Goal: Transaction & Acquisition: Purchase product/service

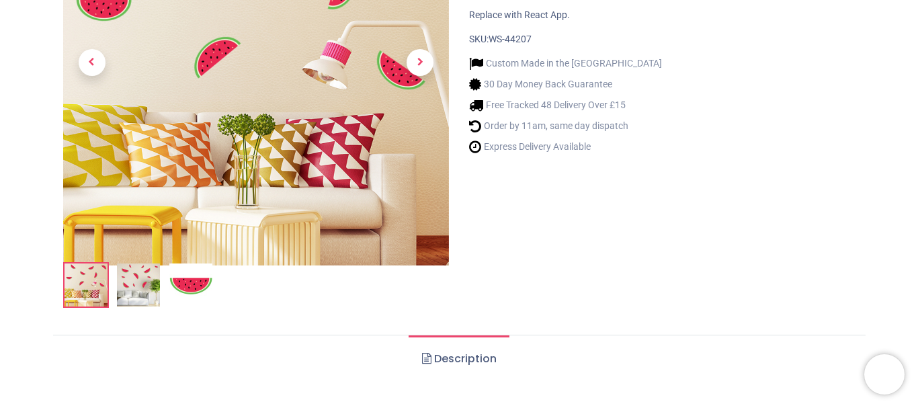
scroll to position [590, 0]
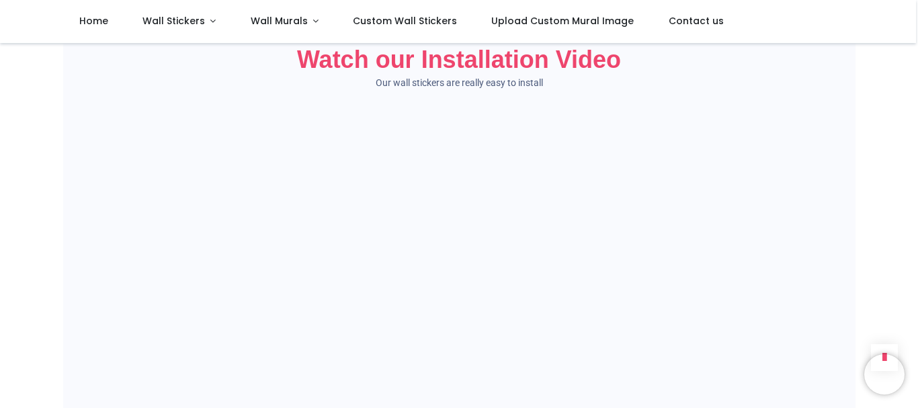
scroll to position [808, 0]
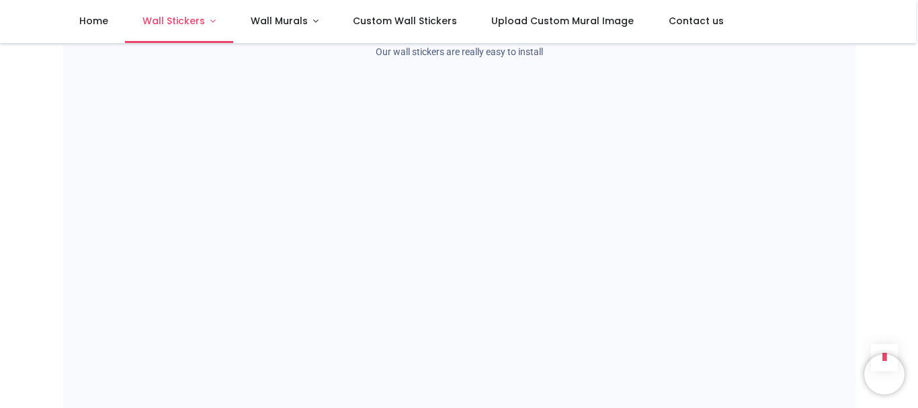
click at [211, 23] on link "Wall Stickers" at bounding box center [179, 21] width 108 height 43
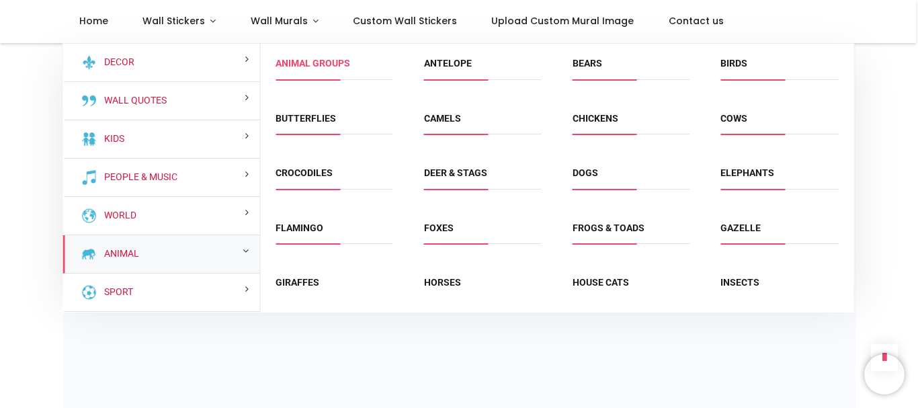
click at [323, 60] on link "Animal Groups" at bounding box center [313, 63] width 75 height 11
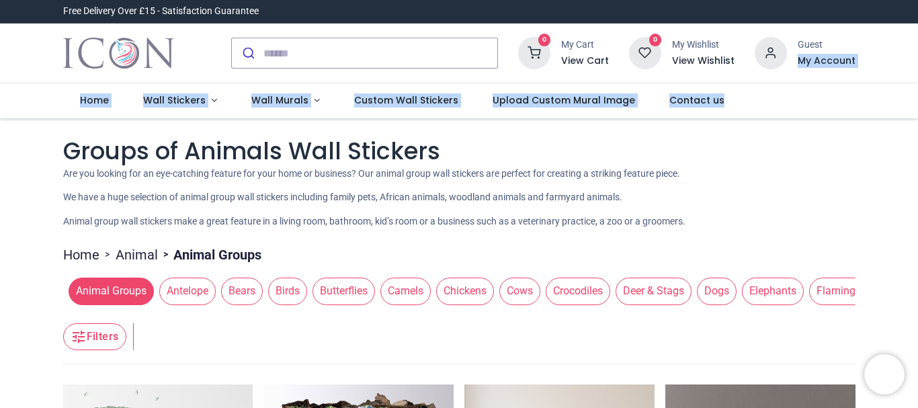
drag, startPoint x: 916, startPoint y: 44, endPoint x: 918, endPoint y: 85, distance: 41.1
click at [918, 85] on div "Login • Register Home Wall Stickers" at bounding box center [459, 204] width 918 height 408
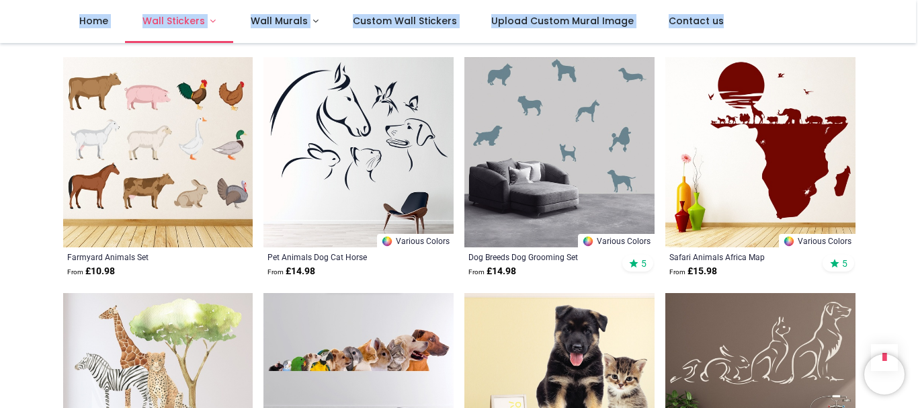
scroll to position [2117, 0]
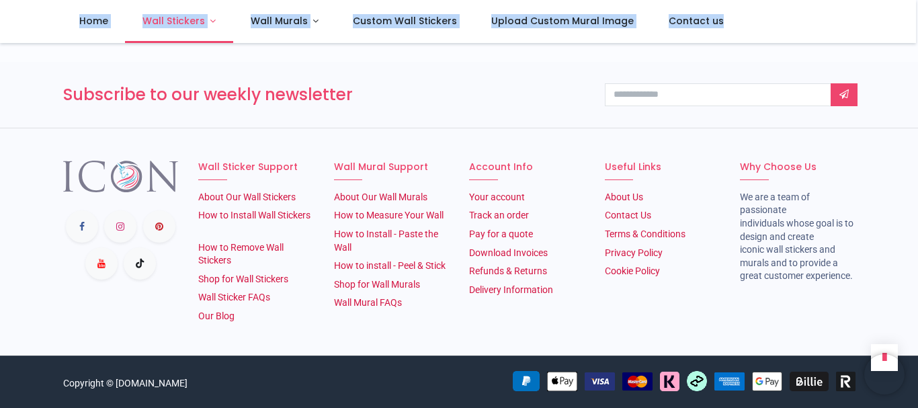
click at [212, 22] on link "Wall Stickers" at bounding box center [179, 21] width 108 height 43
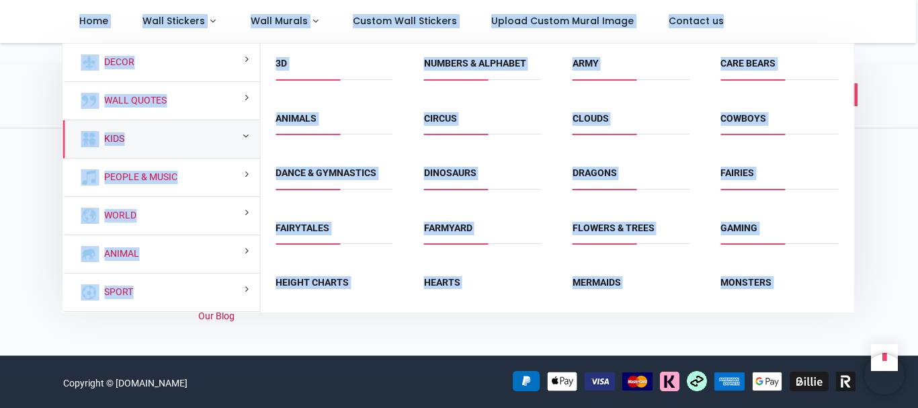
click at [114, 142] on link "Kids" at bounding box center [112, 138] width 26 height 13
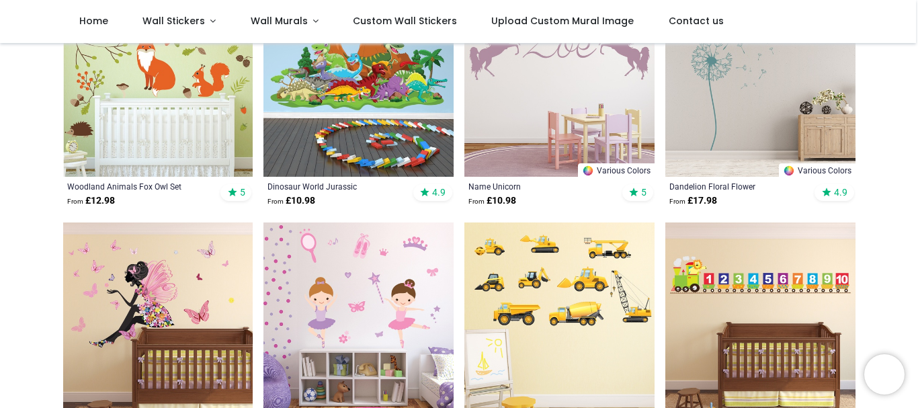
scroll to position [396, 0]
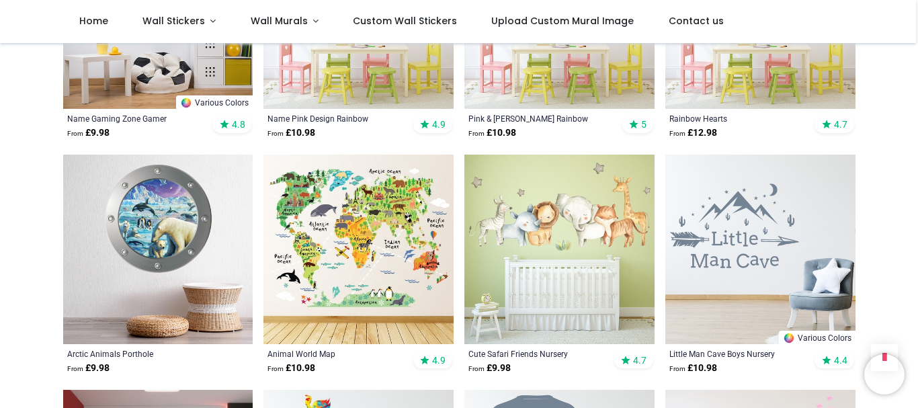
scroll to position [2363, 0]
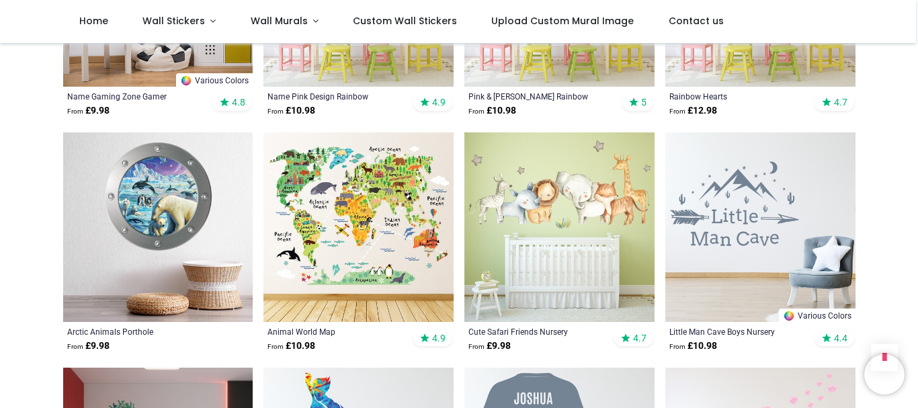
click at [391, 208] on img at bounding box center [359, 227] width 190 height 190
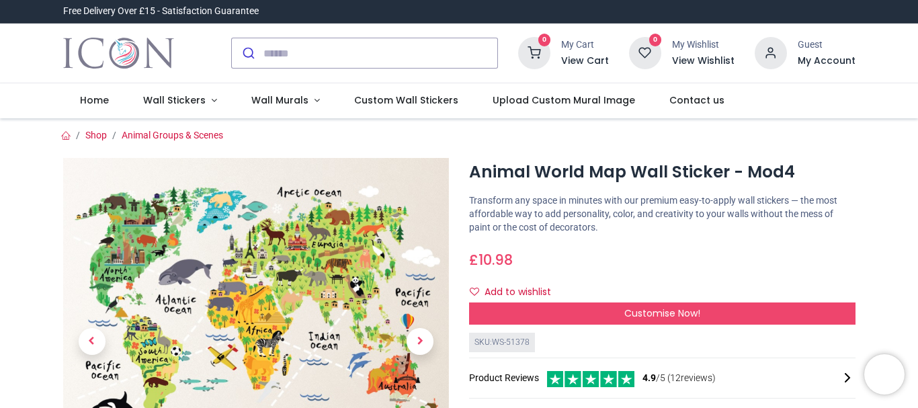
click at [391, 208] on img at bounding box center [256, 351] width 387 height 387
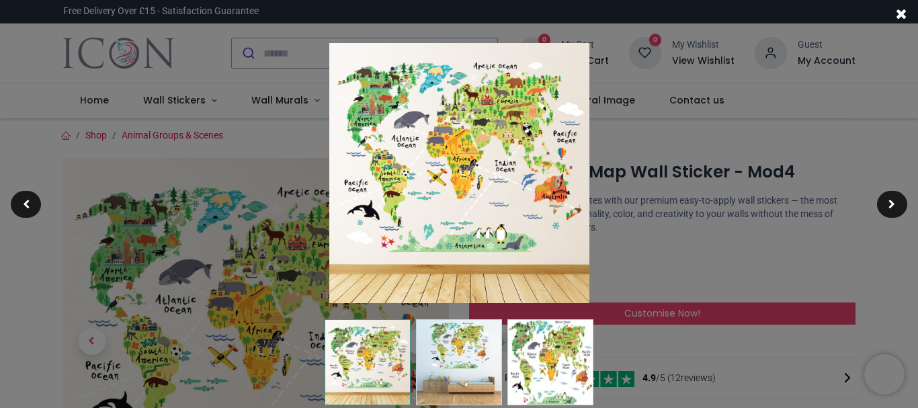
click at [483, 245] on img at bounding box center [459, 173] width 260 height 260
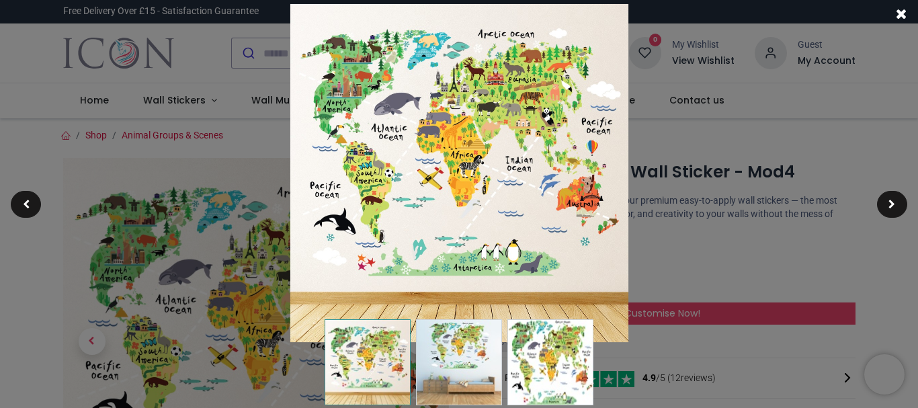
click at [700, 189] on div at bounding box center [459, 204] width 918 height 408
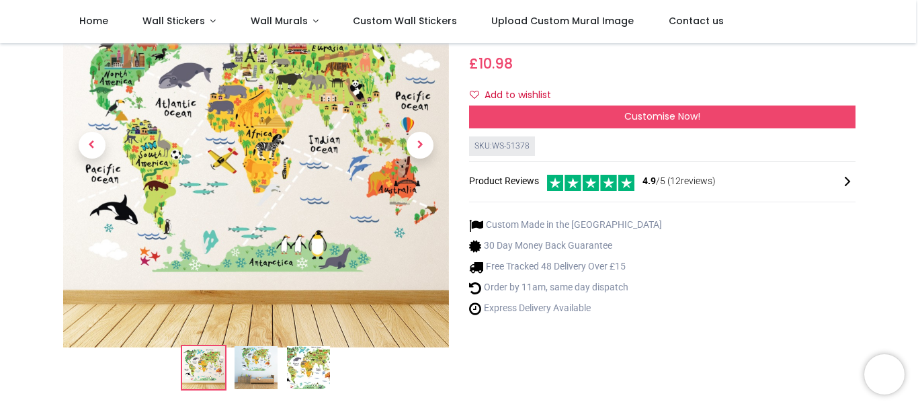
scroll to position [98, 0]
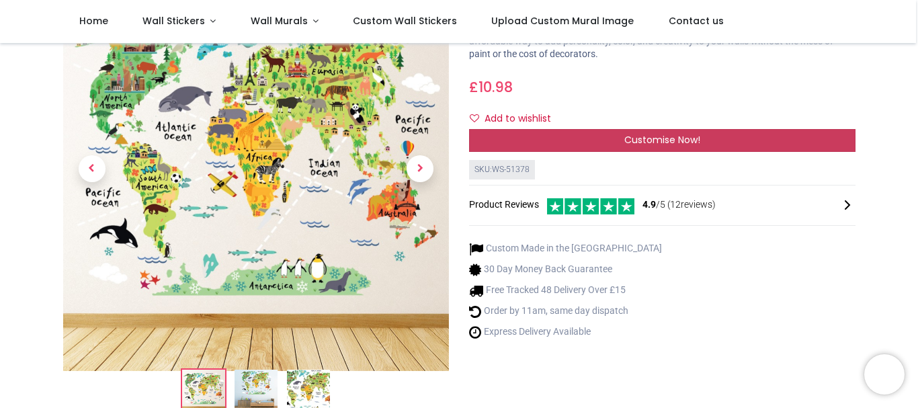
click at [671, 144] on span "Customise Now!" at bounding box center [662, 139] width 76 height 13
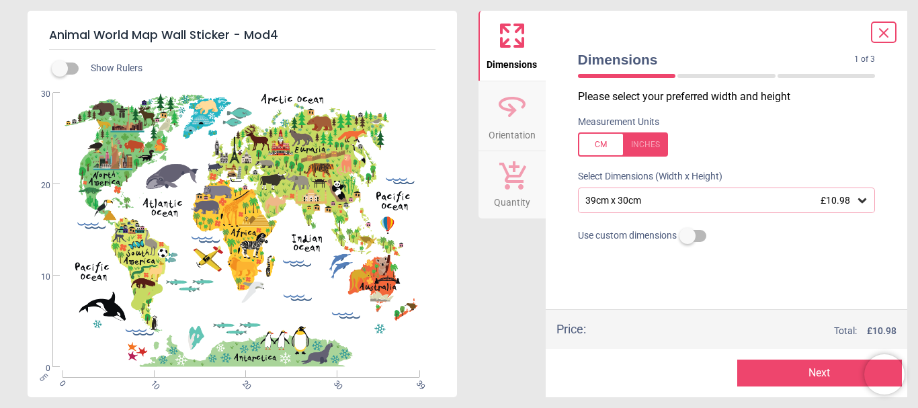
click at [763, 200] on div "39cm x 30cm £10.98" at bounding box center [720, 200] width 272 height 11
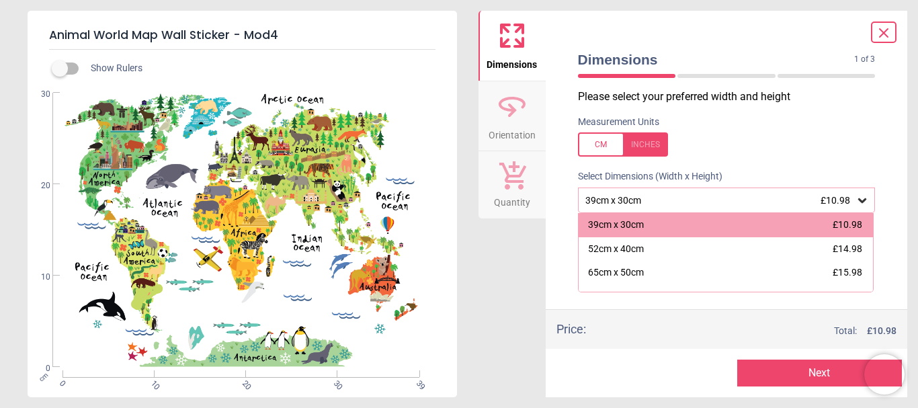
click at [864, 200] on icon at bounding box center [862, 200] width 13 height 13
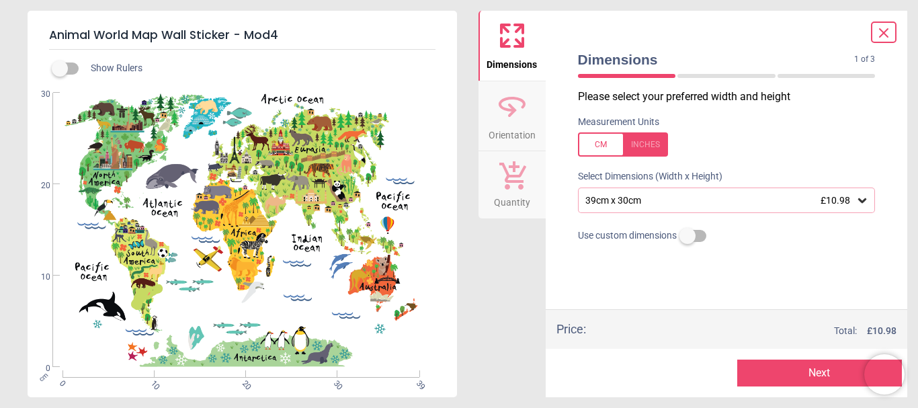
click at [850, 200] on span "£10.98" at bounding box center [836, 200] width 30 height 11
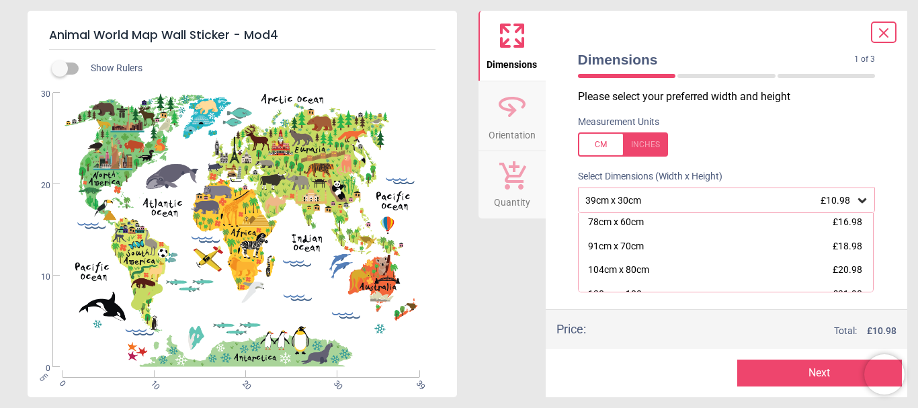
scroll to position [79, 0]
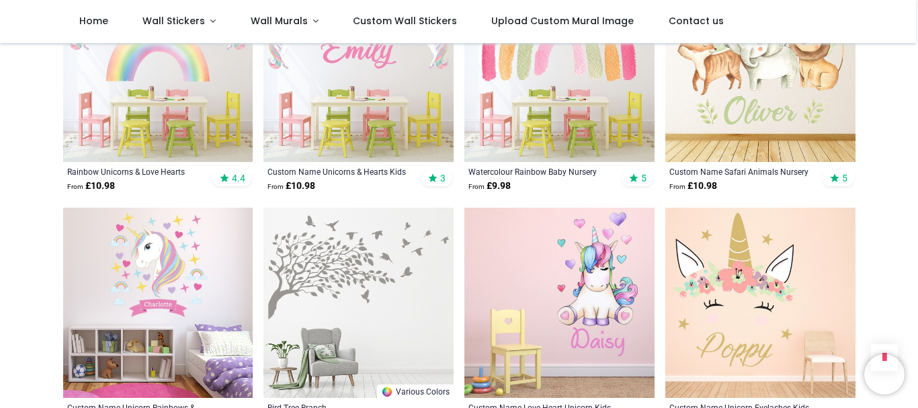
scroll to position [1559, 0]
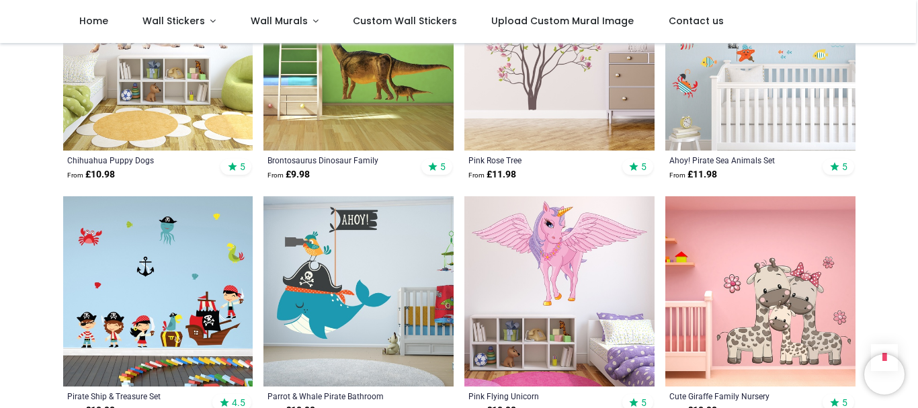
scroll to position [3286, 0]
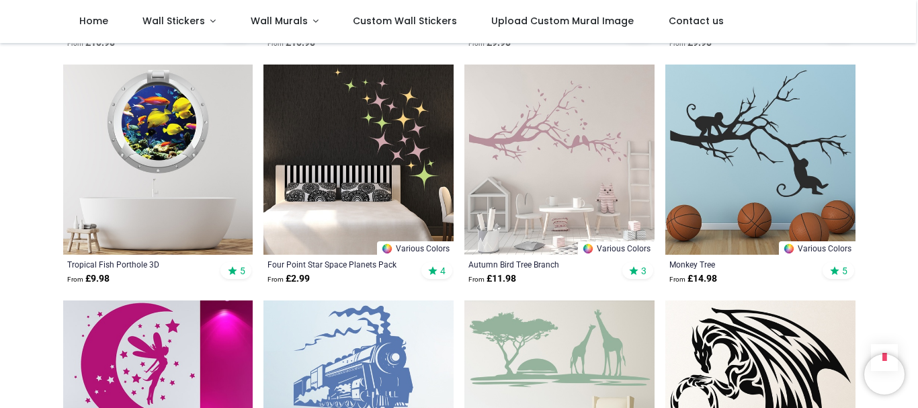
scroll to position [4414, 0]
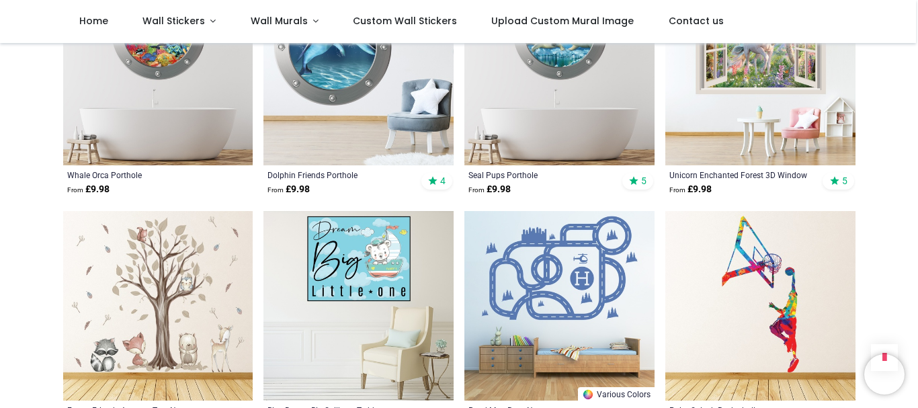
scroll to position [6885, 0]
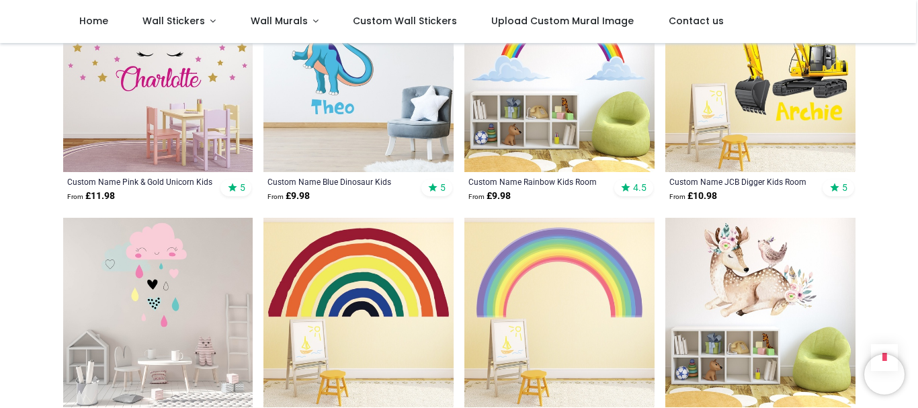
scroll to position [7578, 0]
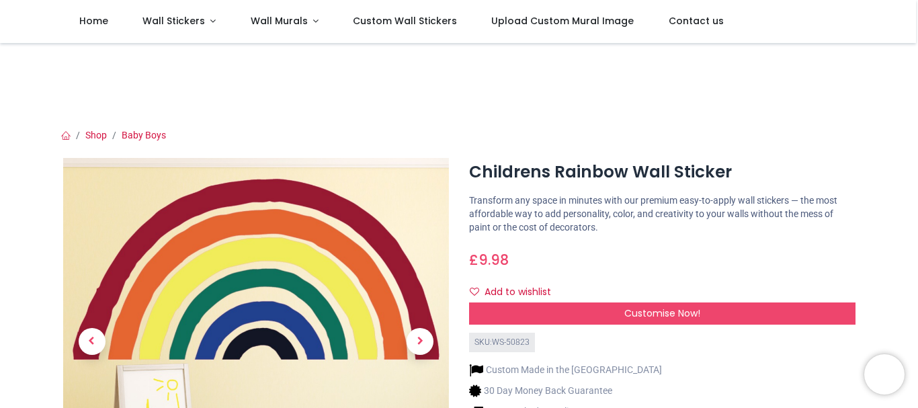
scroll to position [150, 0]
